Goal: Find specific page/section: Find specific page/section

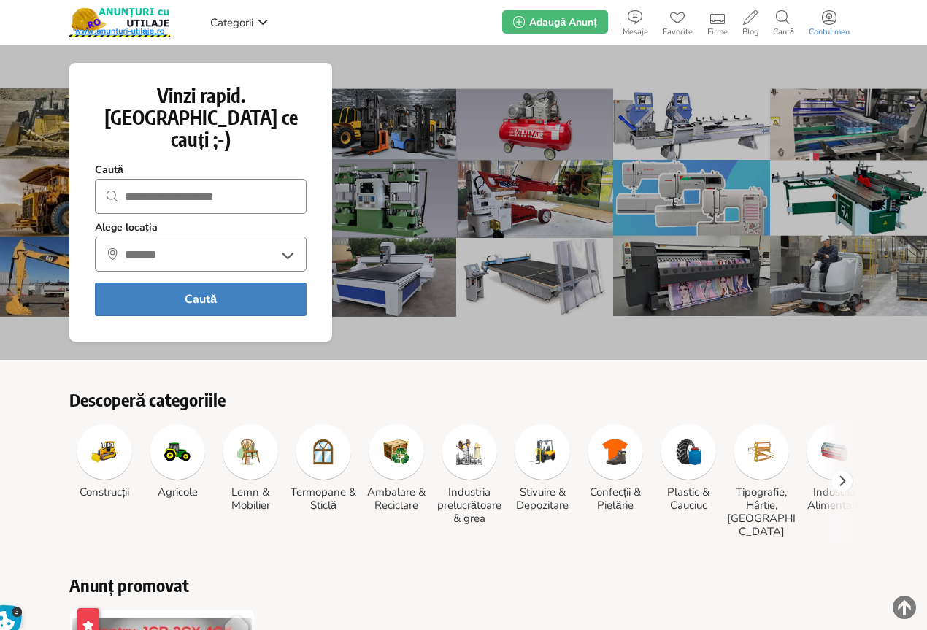
click at [832, 19] on icon at bounding box center [829, 17] width 15 height 15
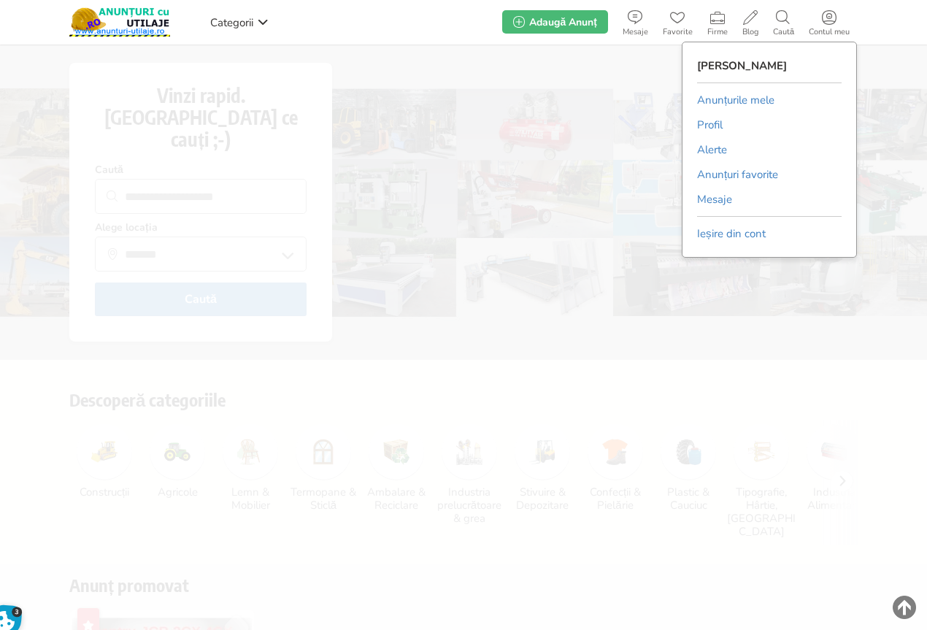
click at [732, 96] on link "Anunțurile mele" at bounding box center [735, 100] width 77 height 22
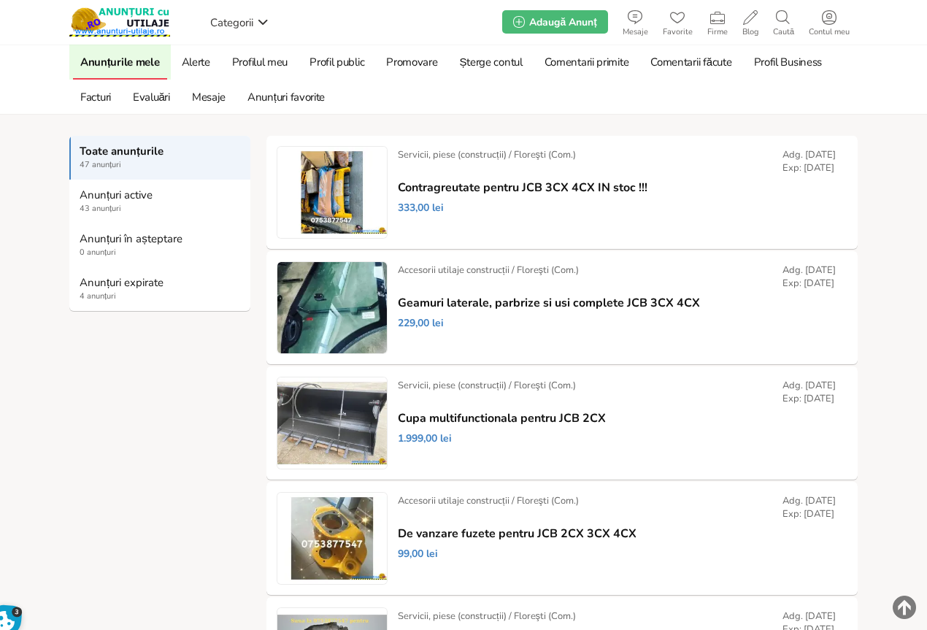
click at [104, 279] on strong "Anunțuri expirate" at bounding box center [161, 282] width 162 height 13
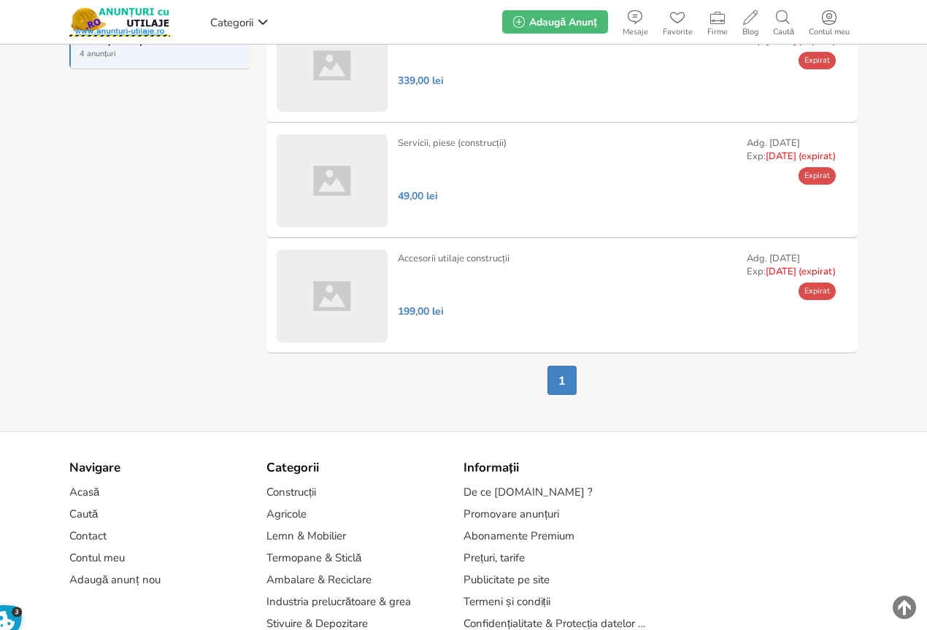
scroll to position [292, 0]
